Goal: Use online tool/utility: Utilize a website feature to perform a specific function

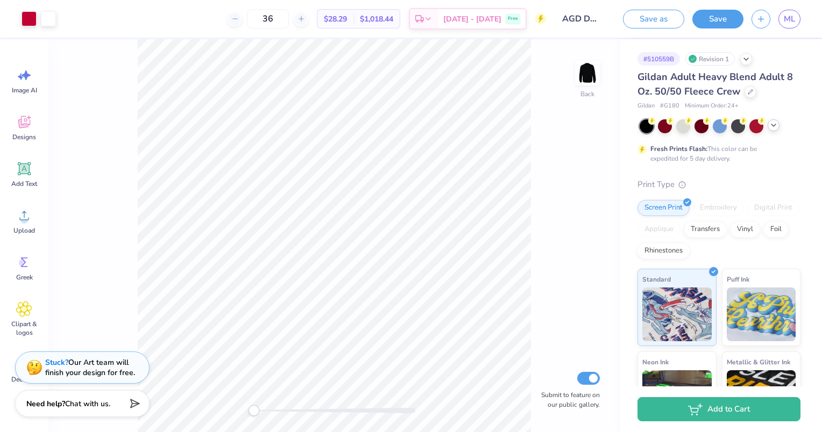
click at [776, 126] on icon at bounding box center [773, 125] width 9 height 9
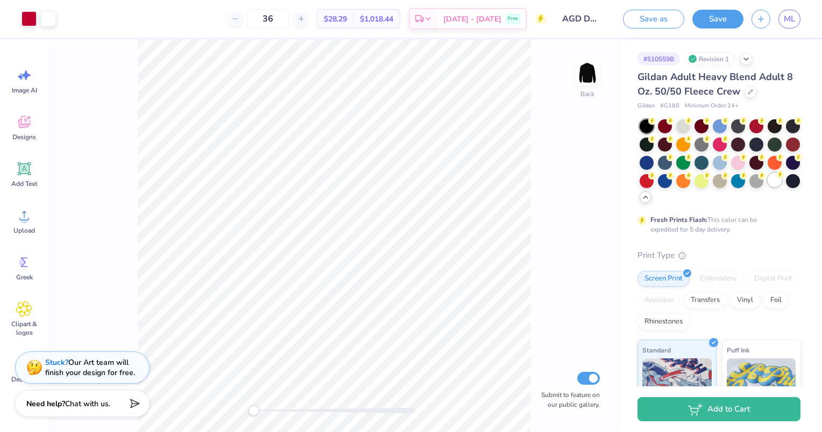
click at [767, 187] on div at bounding box center [774, 180] width 14 height 14
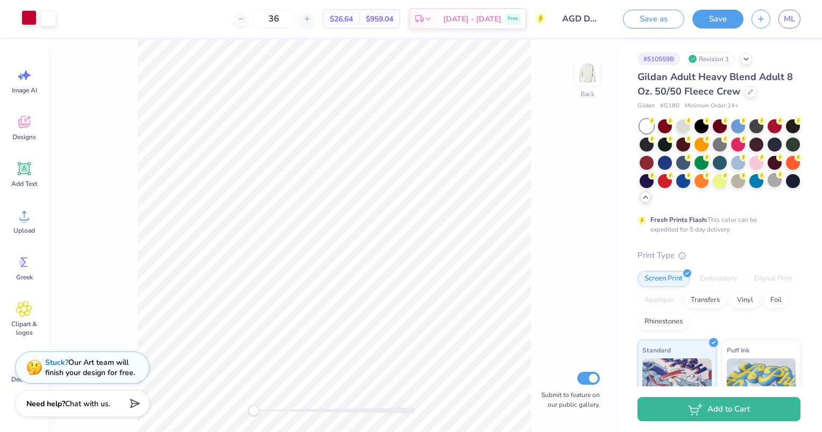
click at [22, 20] on div at bounding box center [29, 17] width 15 height 15
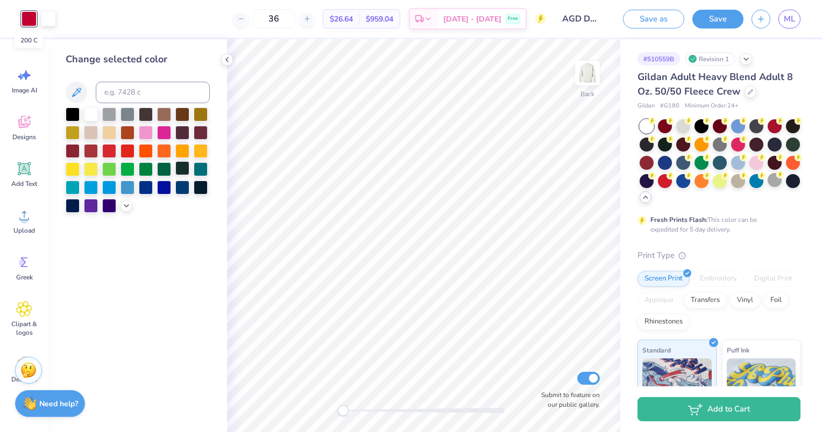
click at [179, 170] on div at bounding box center [182, 168] width 14 height 14
click at [43, 15] on div at bounding box center [48, 17] width 15 height 15
click at [145, 120] on div at bounding box center [146, 113] width 14 height 14
click at [147, 133] on div at bounding box center [146, 132] width 14 height 14
click at [178, 117] on div at bounding box center [182, 113] width 14 height 14
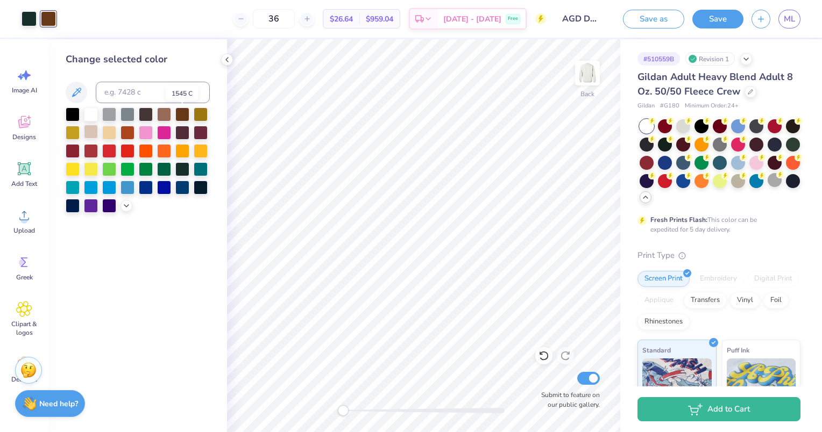
click at [89, 127] on div at bounding box center [91, 132] width 14 height 14
click at [181, 172] on div at bounding box center [182, 168] width 14 height 14
click at [540, 353] on icon at bounding box center [541, 354] width 2 height 2
click at [536, 353] on div at bounding box center [543, 355] width 17 height 17
click at [543, 359] on icon at bounding box center [543, 356] width 11 height 11
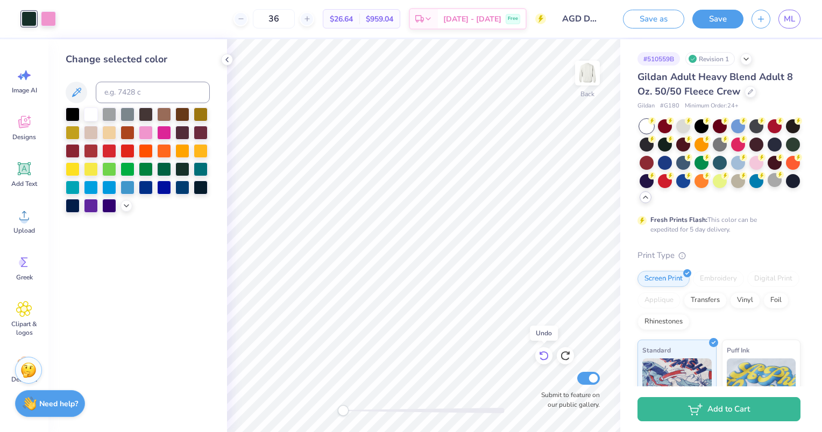
click at [538, 350] on div at bounding box center [543, 355] width 17 height 17
click at [536, 361] on div at bounding box center [543, 355] width 17 height 17
click at [544, 353] on icon at bounding box center [543, 356] width 11 height 11
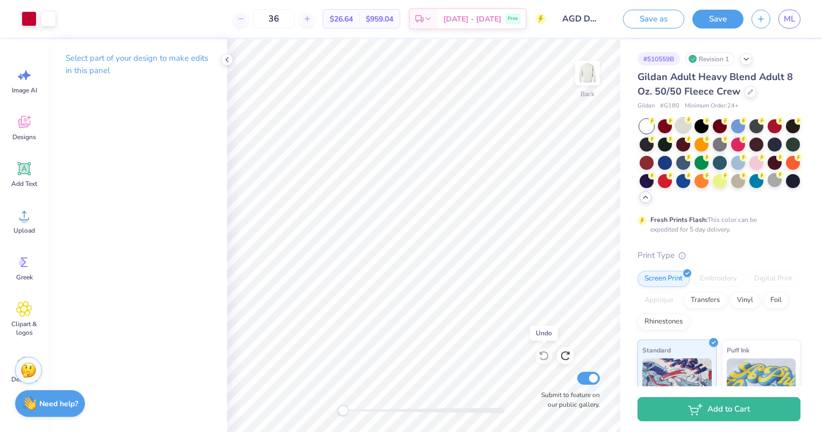
click at [688, 120] on icon at bounding box center [689, 119] width 4 height 5
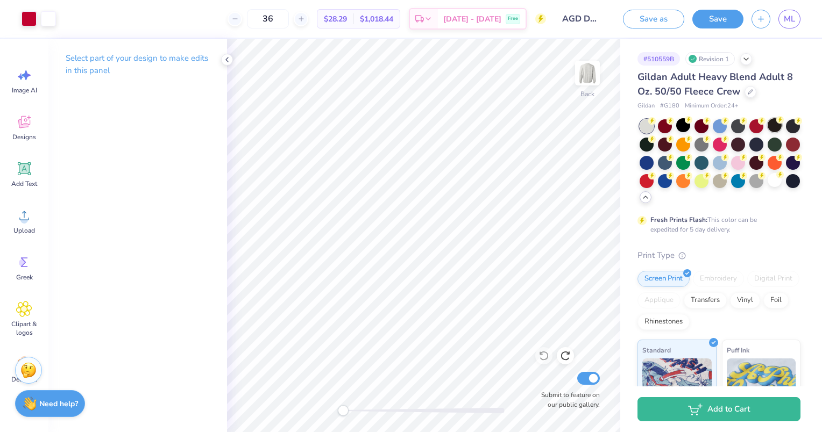
click at [780, 120] on icon at bounding box center [780, 119] width 4 height 5
click at [700, 126] on div at bounding box center [701, 125] width 14 height 14
click at [650, 202] on icon at bounding box center [645, 197] width 9 height 9
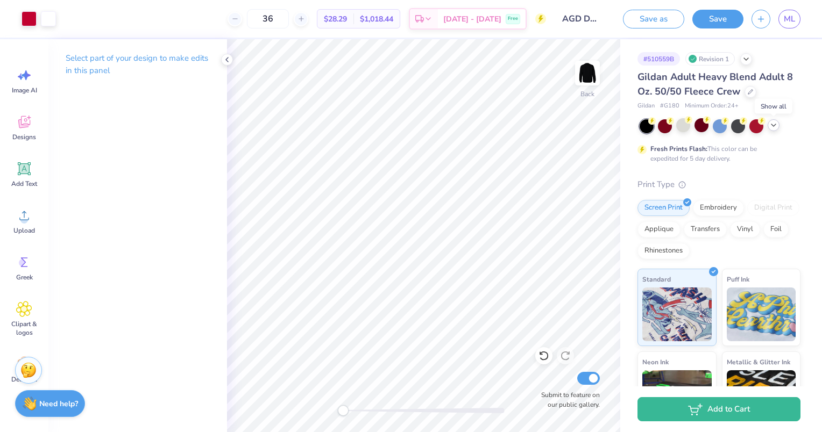
click at [773, 126] on icon at bounding box center [773, 125] width 9 height 9
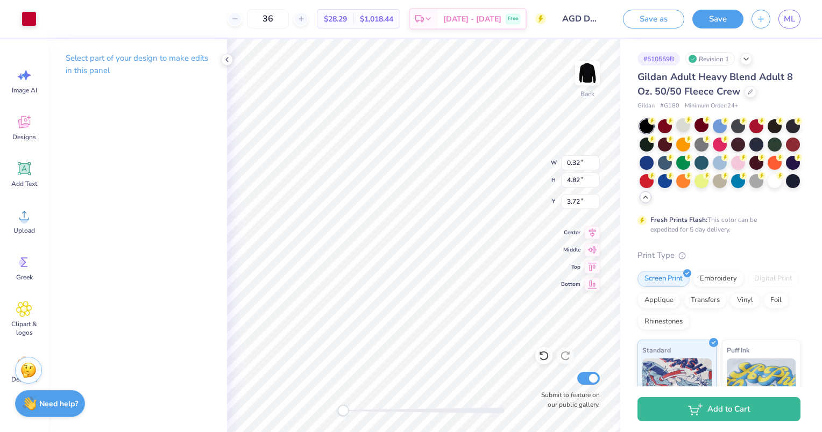
type input "1.35"
type input "5.23"
type input "3.11"
type input "1.05"
type input "6.49"
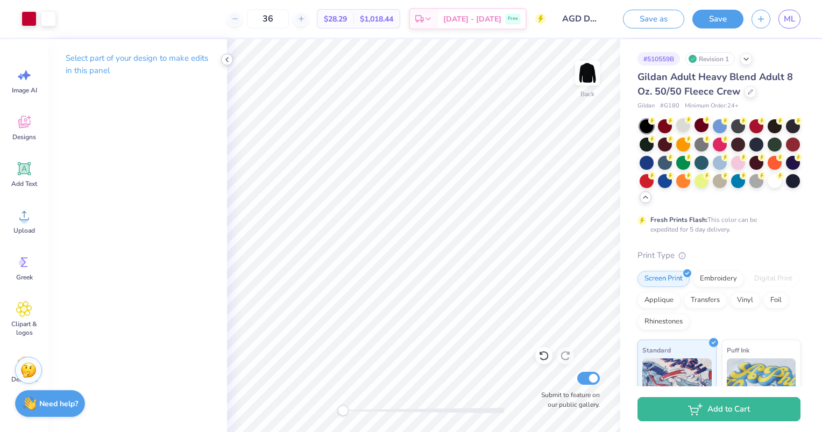
click at [227, 62] on icon at bounding box center [227, 59] width 9 height 9
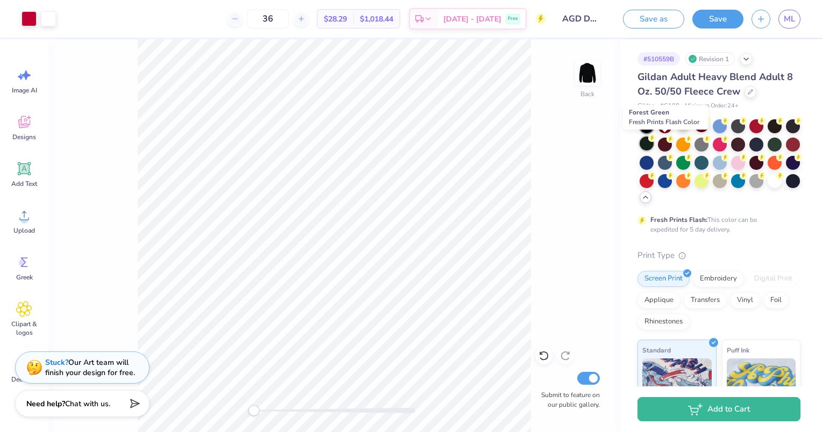
click at [653, 145] on div at bounding box center [646, 144] width 14 height 14
click at [30, 17] on div at bounding box center [29, 17] width 15 height 15
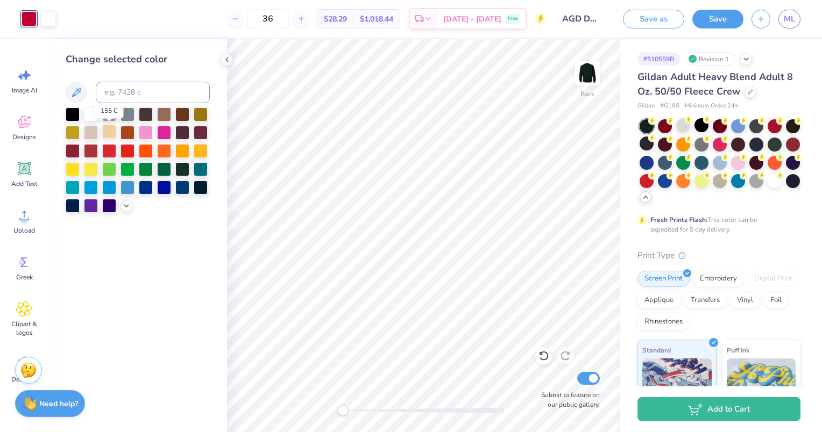
click at [109, 127] on div at bounding box center [109, 132] width 14 height 14
click at [54, 20] on div at bounding box center [48, 17] width 15 height 15
click at [110, 162] on div at bounding box center [109, 168] width 14 height 14
click at [91, 114] on div at bounding box center [91, 113] width 14 height 14
click at [27, 13] on div at bounding box center [29, 17] width 15 height 15
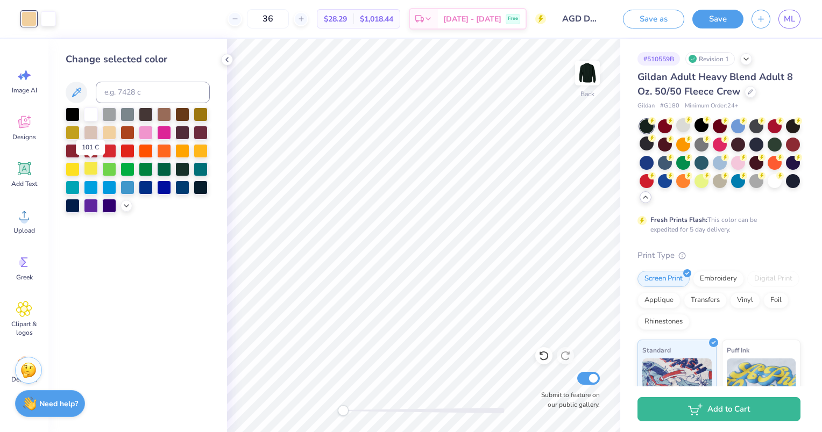
click at [97, 171] on div at bounding box center [91, 168] width 14 height 14
click at [110, 134] on div at bounding box center [109, 132] width 14 height 14
click at [767, 187] on div at bounding box center [774, 180] width 14 height 14
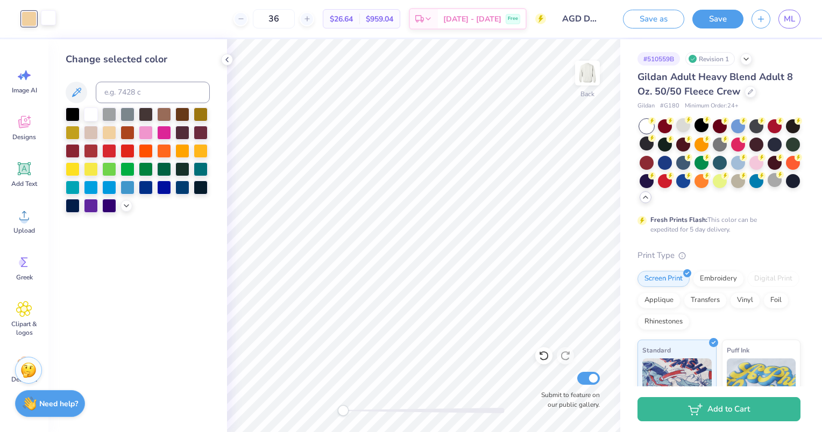
click at [52, 18] on div at bounding box center [48, 17] width 15 height 15
click at [75, 116] on div at bounding box center [73, 113] width 14 height 14
click at [22, 25] on div at bounding box center [29, 17] width 15 height 15
click at [126, 154] on div at bounding box center [127, 150] width 14 height 14
click at [144, 209] on div at bounding box center [138, 160] width 144 height 105
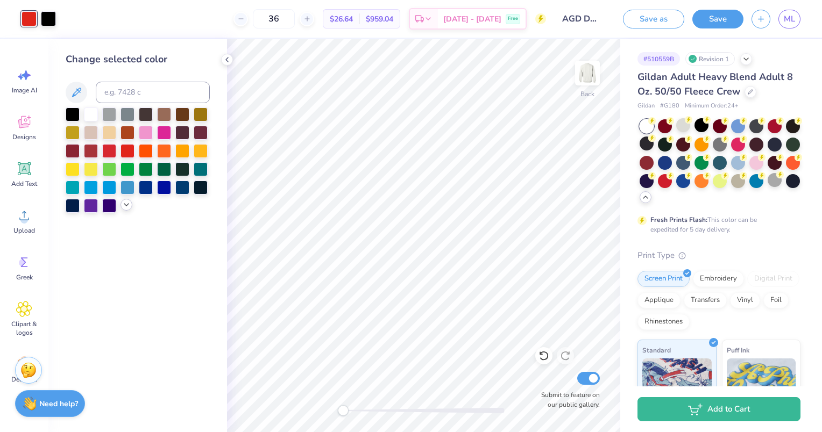
click at [129, 202] on icon at bounding box center [126, 205] width 9 height 9
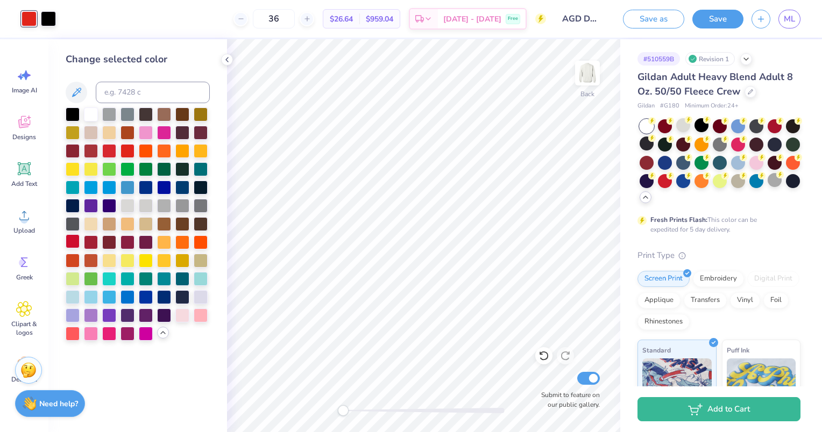
click at [70, 240] on div at bounding box center [73, 241] width 14 height 14
click at [687, 127] on div at bounding box center [683, 125] width 14 height 14
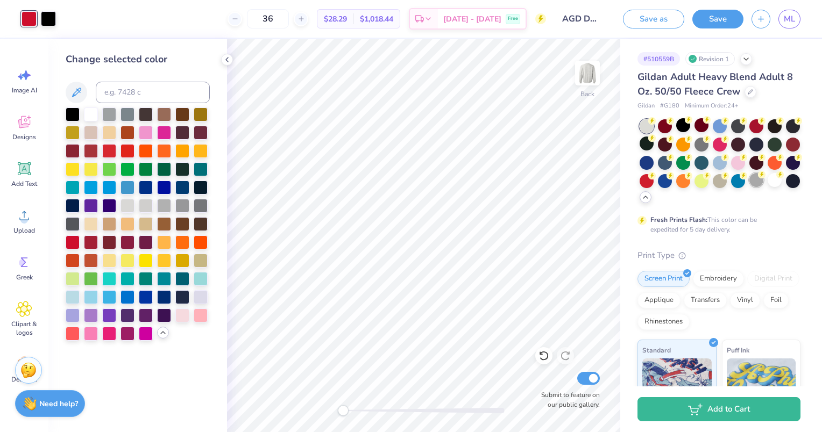
click at [749, 187] on div at bounding box center [756, 180] width 14 height 14
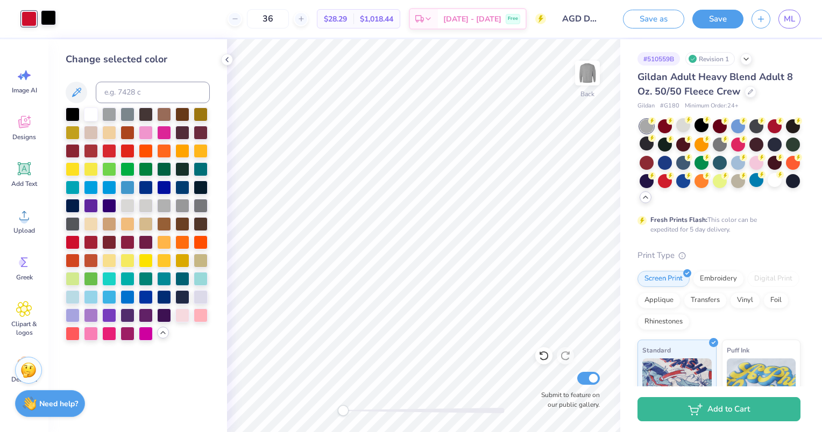
click at [53, 20] on div at bounding box center [48, 17] width 15 height 15
click at [96, 116] on div at bounding box center [91, 113] width 14 height 14
click at [690, 183] on div at bounding box center [683, 180] width 14 height 14
click at [37, 13] on div at bounding box center [29, 17] width 15 height 15
click at [183, 299] on div at bounding box center [182, 296] width 14 height 14
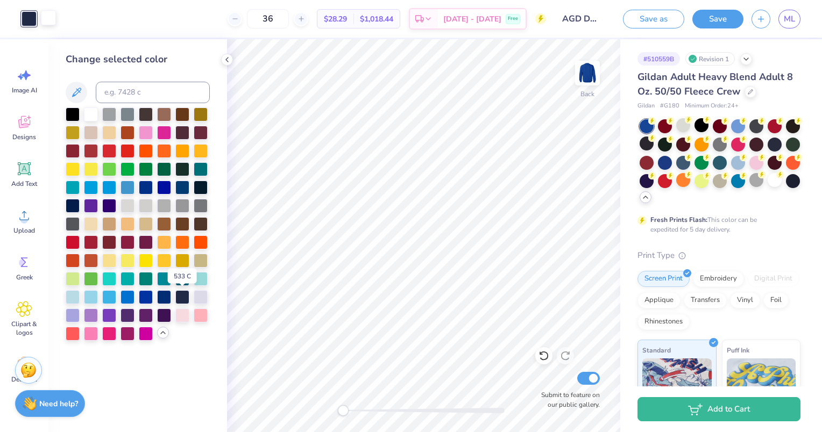
click at [52, 21] on div at bounding box center [48, 17] width 15 height 15
click at [129, 209] on div at bounding box center [127, 205] width 14 height 14
click at [23, 16] on div at bounding box center [29, 17] width 15 height 15
click at [92, 118] on div at bounding box center [91, 113] width 14 height 14
click at [46, 14] on div at bounding box center [48, 17] width 15 height 15
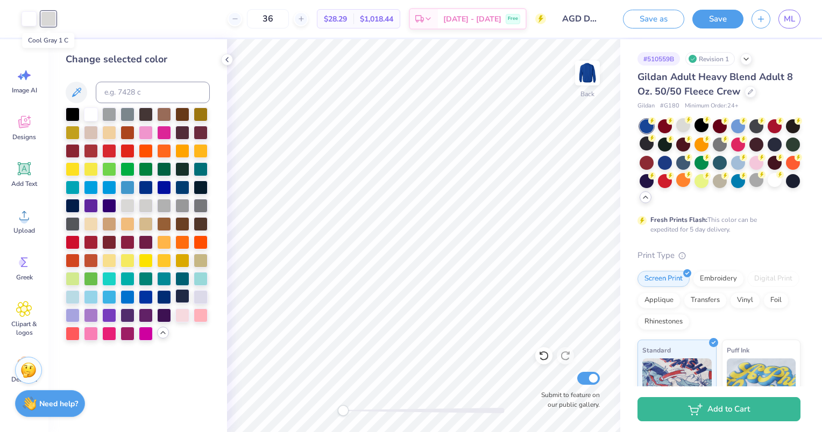
click at [183, 296] on div at bounding box center [182, 296] width 14 height 14
click at [162, 187] on div at bounding box center [164, 187] width 14 height 14
click at [186, 186] on div at bounding box center [182, 188] width 14 height 14
click at [146, 191] on div at bounding box center [146, 187] width 14 height 14
click at [69, 209] on div at bounding box center [73, 205] width 14 height 14
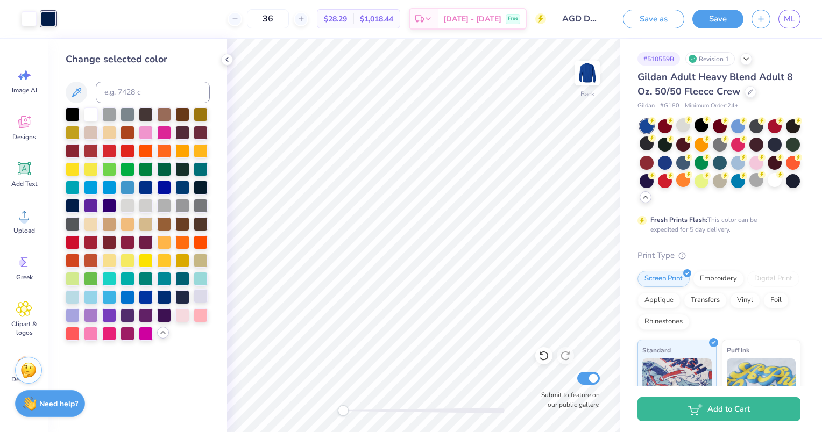
click at [201, 295] on div at bounding box center [201, 296] width 14 height 14
click at [125, 210] on div at bounding box center [127, 205] width 14 height 14
click at [702, 121] on div at bounding box center [701, 125] width 14 height 14
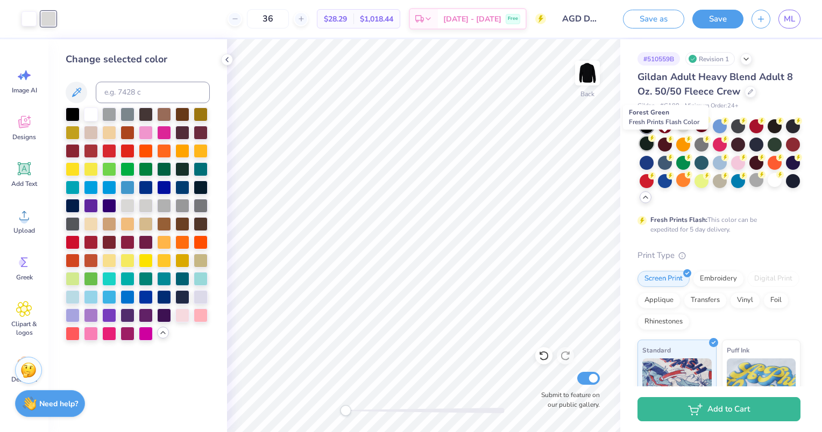
click at [653, 144] on div at bounding box center [646, 144] width 14 height 14
click at [653, 138] on div at bounding box center [646, 144] width 14 height 14
click at [672, 145] on div at bounding box center [665, 144] width 14 height 14
click at [653, 145] on div at bounding box center [646, 144] width 14 height 14
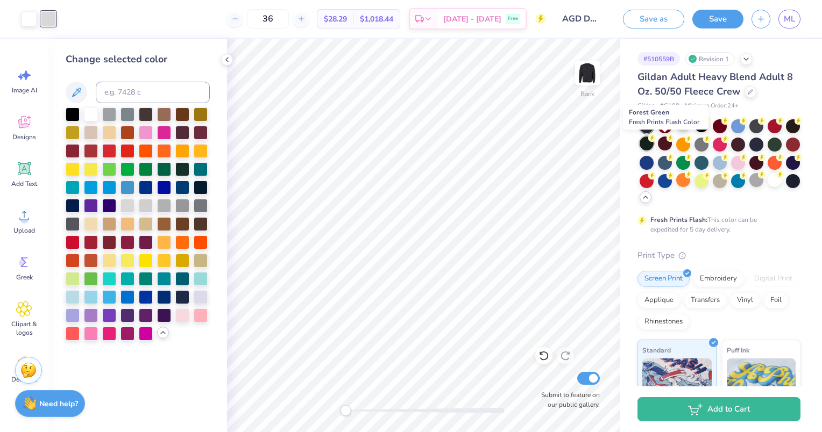
click at [654, 139] on icon at bounding box center [652, 138] width 4 height 5
click at [24, 14] on div at bounding box center [29, 17] width 15 height 15
click at [116, 262] on div at bounding box center [109, 260] width 14 height 14
click at [110, 127] on div at bounding box center [109, 132] width 14 height 14
click at [49, 18] on div at bounding box center [48, 17] width 15 height 15
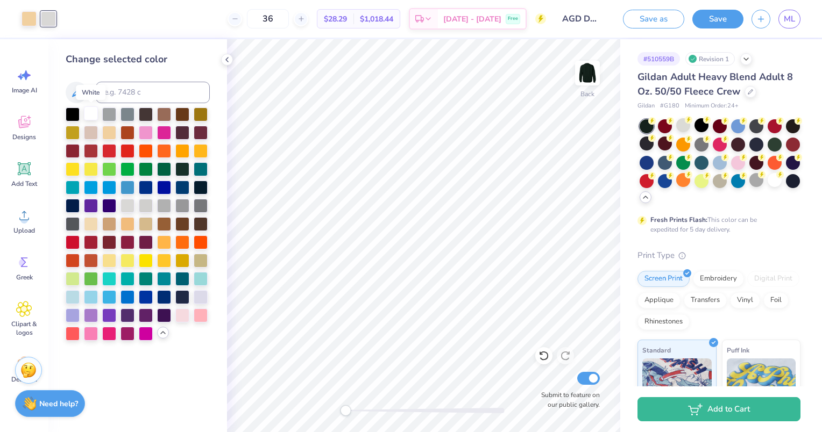
click at [86, 115] on div at bounding box center [91, 113] width 14 height 14
click at [25, 16] on div at bounding box center [29, 17] width 15 height 15
click at [112, 260] on div at bounding box center [109, 260] width 14 height 14
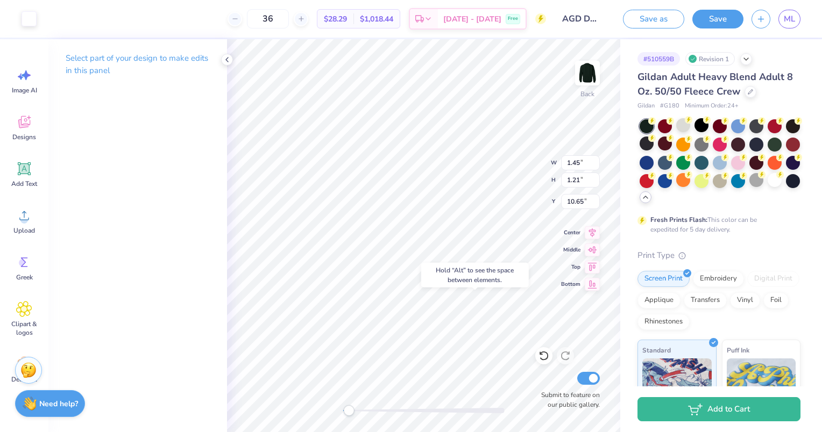
click at [540, 359] on icon at bounding box center [543, 357] width 9 height 10
click at [24, 23] on div at bounding box center [29, 17] width 15 height 15
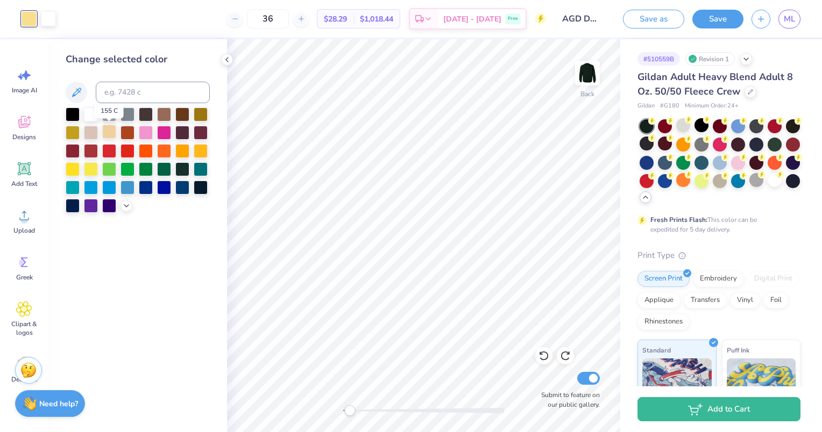
click at [112, 132] on div at bounding box center [109, 132] width 14 height 14
click at [751, 58] on div at bounding box center [746, 58] width 12 height 12
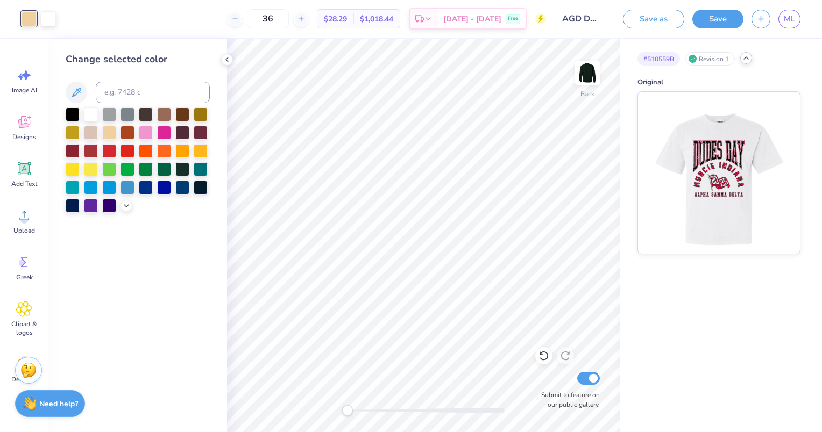
click at [751, 58] on div at bounding box center [746, 58] width 12 height 12
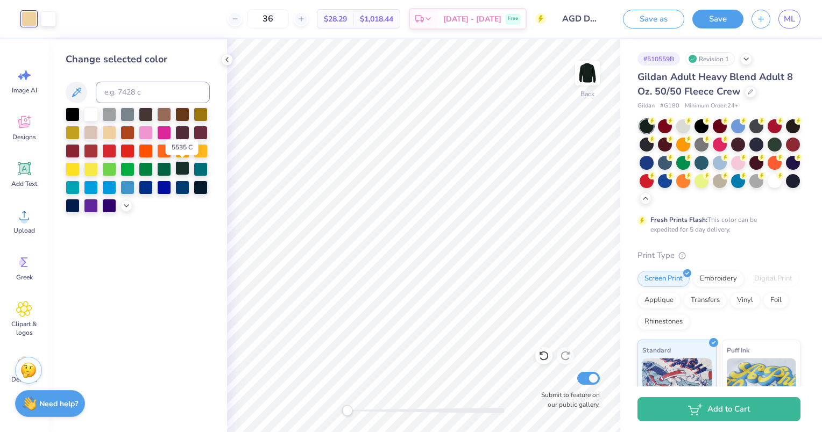
click at [176, 170] on div at bounding box center [182, 168] width 14 height 14
click at [542, 351] on icon at bounding box center [543, 356] width 11 height 11
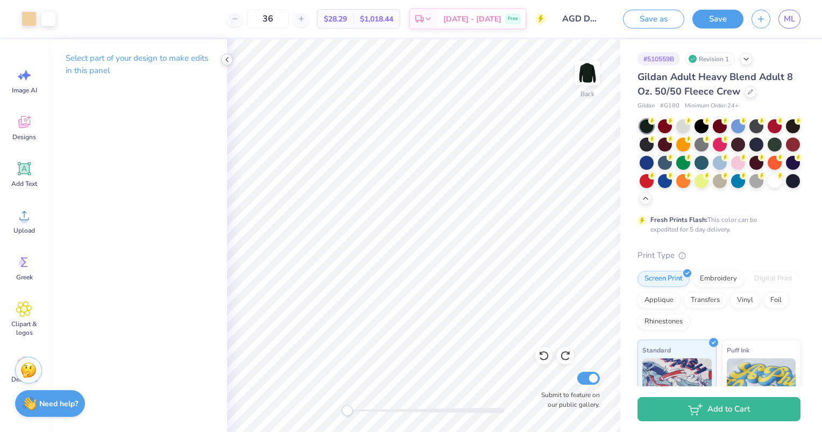
click at [228, 59] on icon at bounding box center [227, 59] width 9 height 9
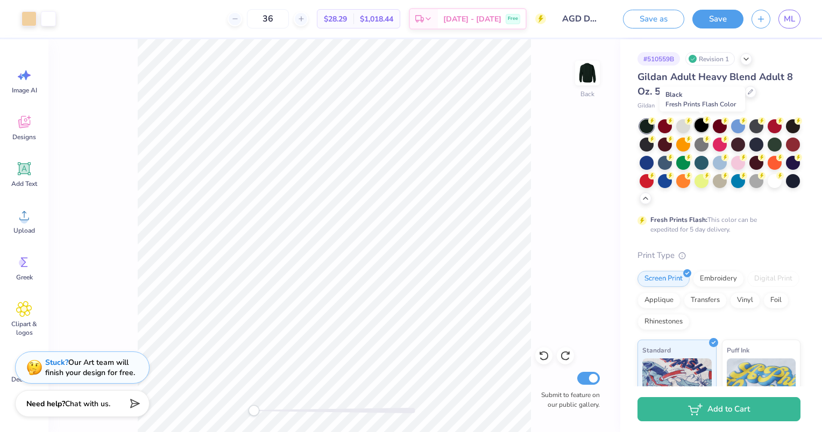
click at [703, 121] on circle at bounding box center [707, 120] width 8 height 8
click at [27, 20] on div at bounding box center [29, 17] width 15 height 15
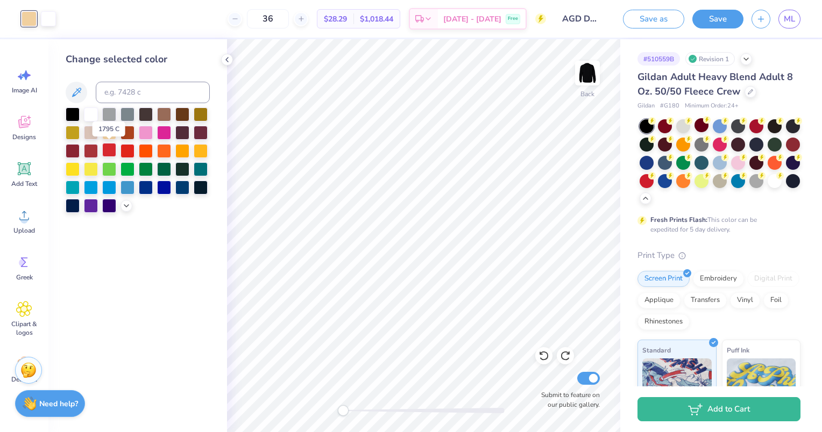
click at [106, 154] on div at bounding box center [109, 150] width 14 height 14
click at [122, 154] on div at bounding box center [127, 150] width 14 height 14
click at [113, 153] on div at bounding box center [109, 150] width 14 height 14
click at [107, 148] on div at bounding box center [109, 150] width 14 height 14
click at [90, 147] on div at bounding box center [91, 150] width 14 height 14
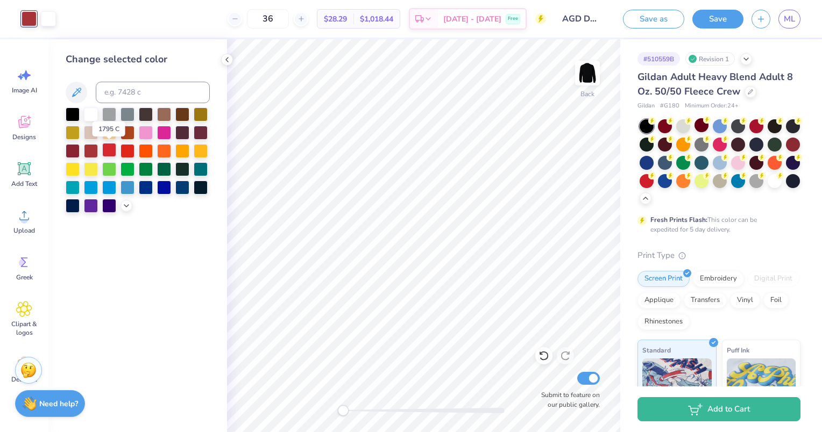
click at [109, 155] on div at bounding box center [109, 150] width 14 height 14
click at [20, 307] on icon at bounding box center [24, 309] width 15 height 15
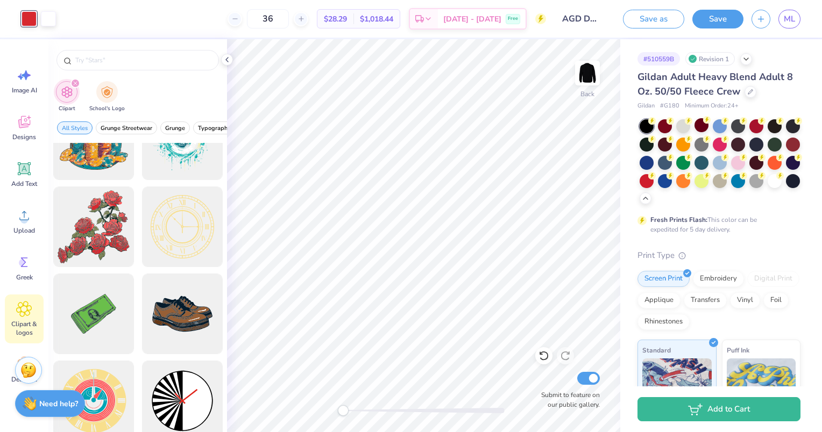
scroll to position [133, 0]
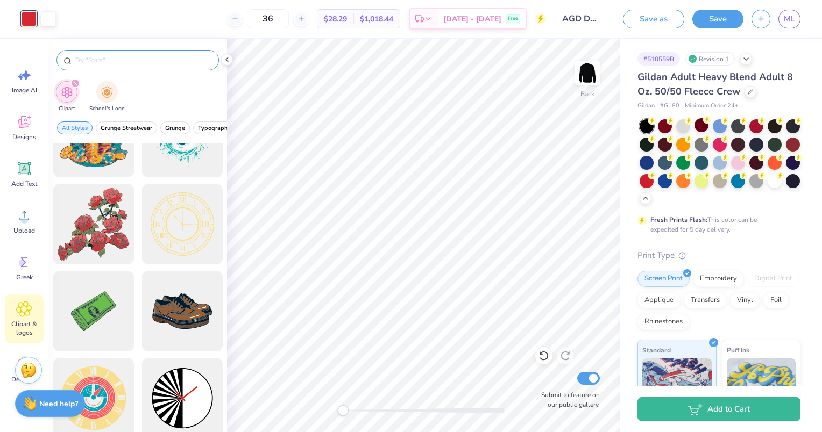
click at [151, 65] on input "text" at bounding box center [143, 60] width 138 height 11
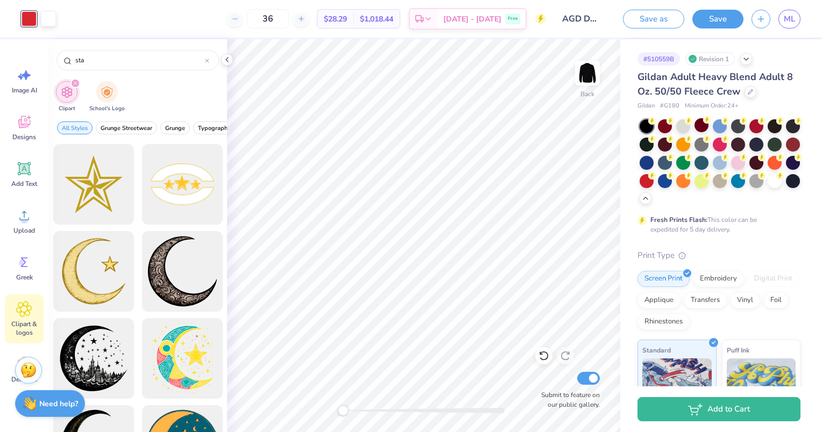
scroll to position [626, 0]
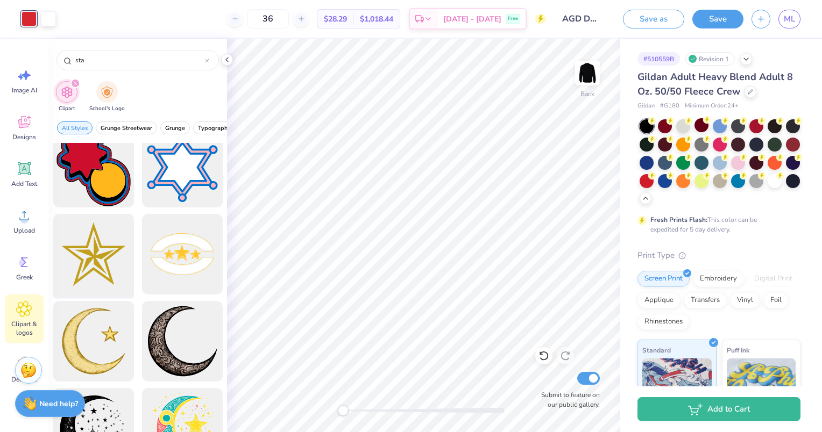
type input "sta"
click at [95, 258] on div at bounding box center [93, 254] width 89 height 89
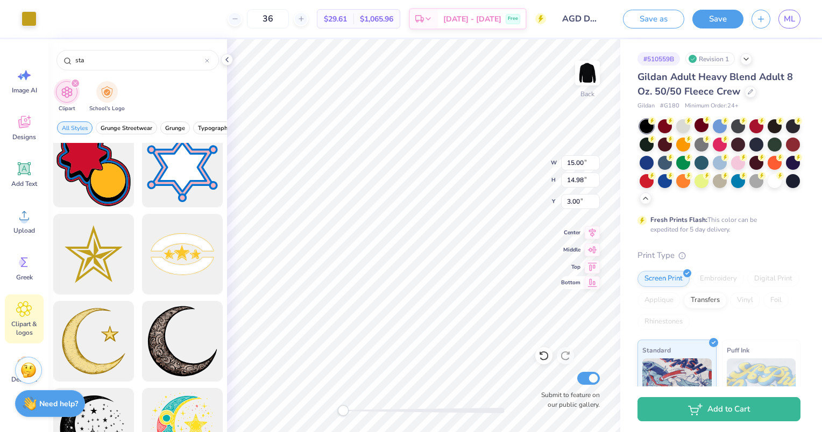
click at [594, 282] on icon at bounding box center [592, 282] width 15 height 13
click at [543, 357] on icon at bounding box center [543, 356] width 11 height 11
click at [544, 359] on icon at bounding box center [543, 356] width 11 height 11
type input "1.39"
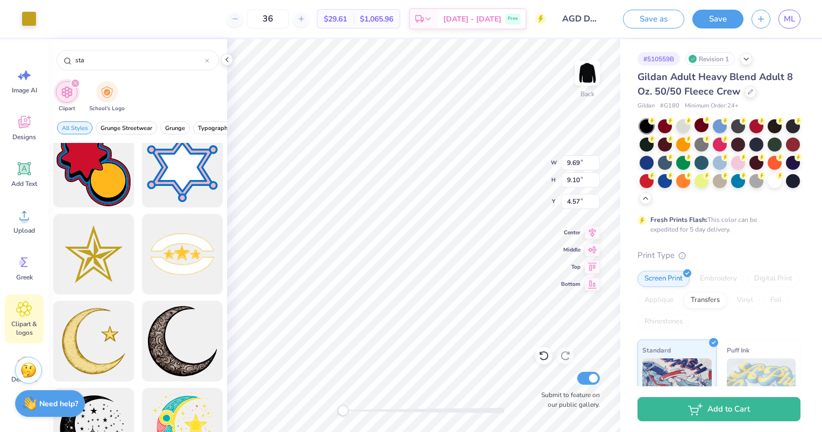
click at [24, 9] on div "Art colors" at bounding box center [18, 19] width 37 height 38
click at [31, 19] on div at bounding box center [29, 17] width 15 height 15
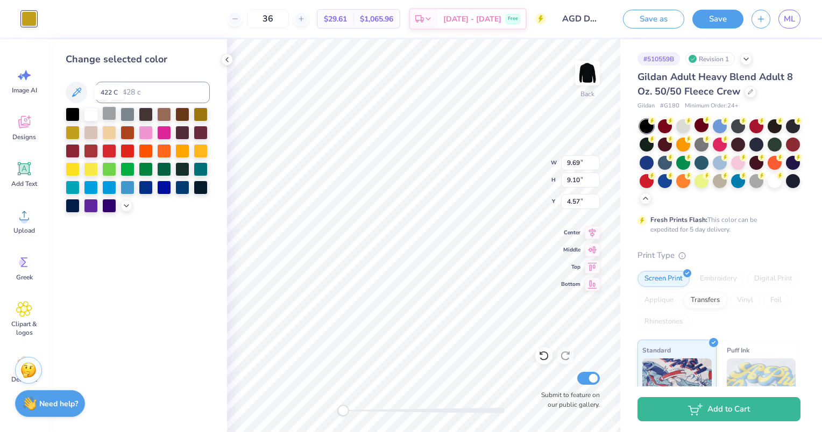
click at [112, 116] on div at bounding box center [109, 113] width 14 height 14
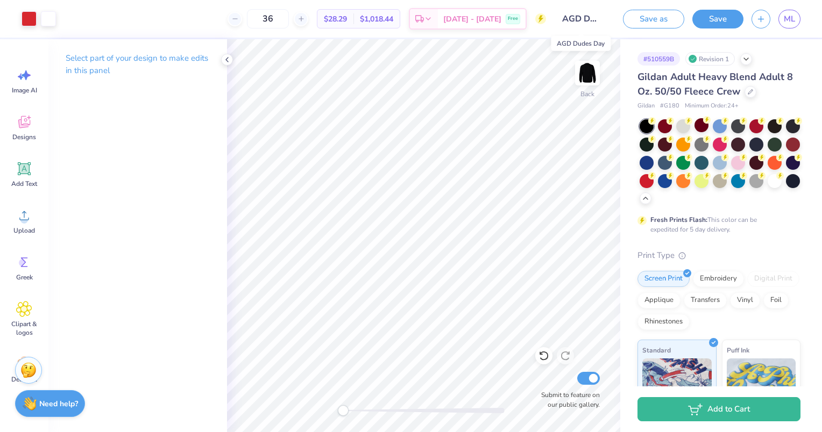
click at [574, 20] on input "AGD Dudes Day" at bounding box center [580, 19] width 53 height 22
click at [590, 19] on input "AGD Dudes Day" at bounding box center [580, 19] width 53 height 22
click at [601, 23] on input "AGD Dudes Day" at bounding box center [580, 19] width 53 height 22
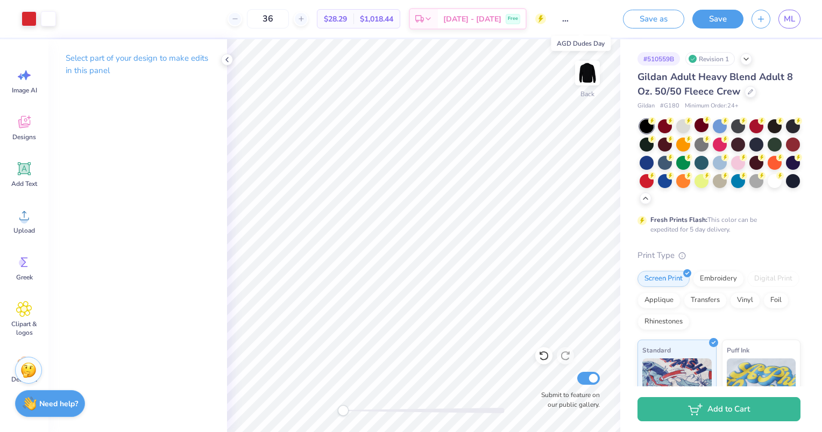
click at [581, 24] on input "AGD Dudes Day" at bounding box center [580, 19] width 53 height 22
